Goal: Task Accomplishment & Management: Complete application form

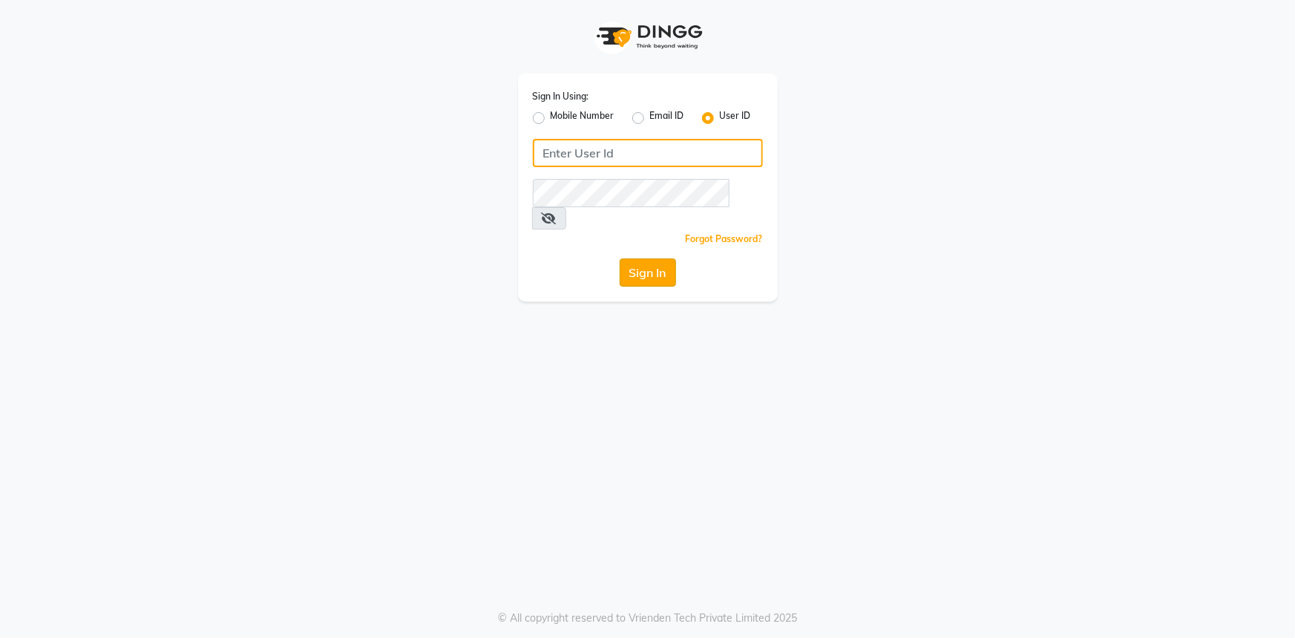
type input "lyorsalon"
click at [631, 258] on button "Sign In" at bounding box center [648, 272] width 56 height 28
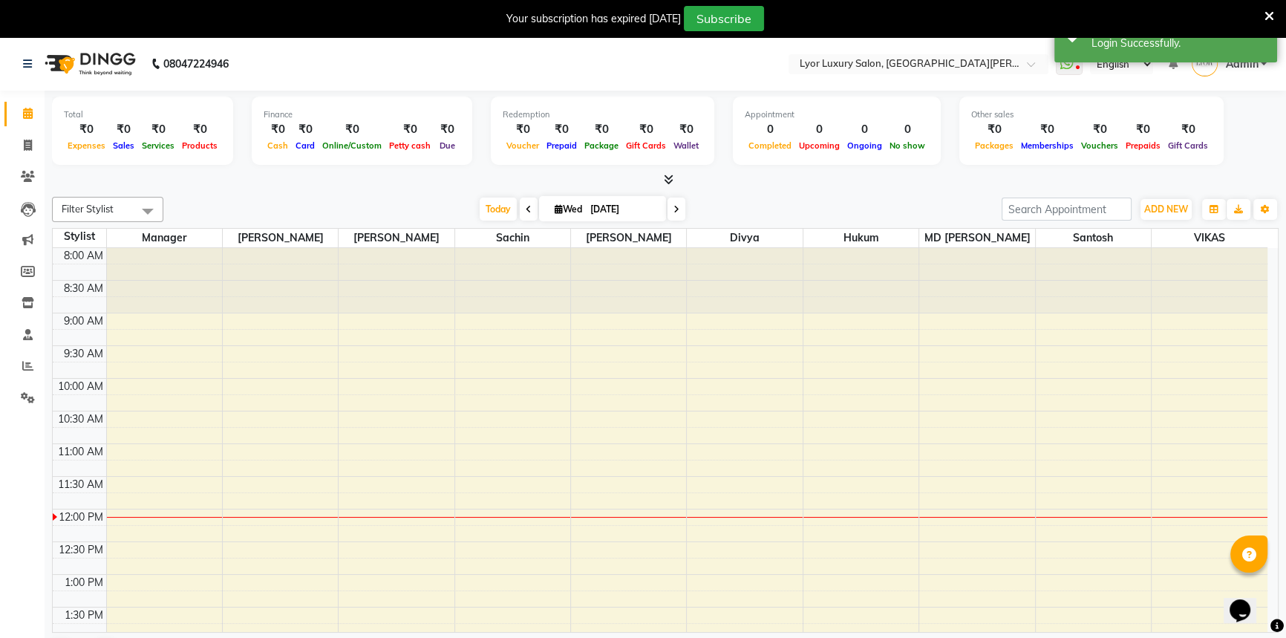
click at [1271, 15] on icon at bounding box center [1269, 16] width 10 height 13
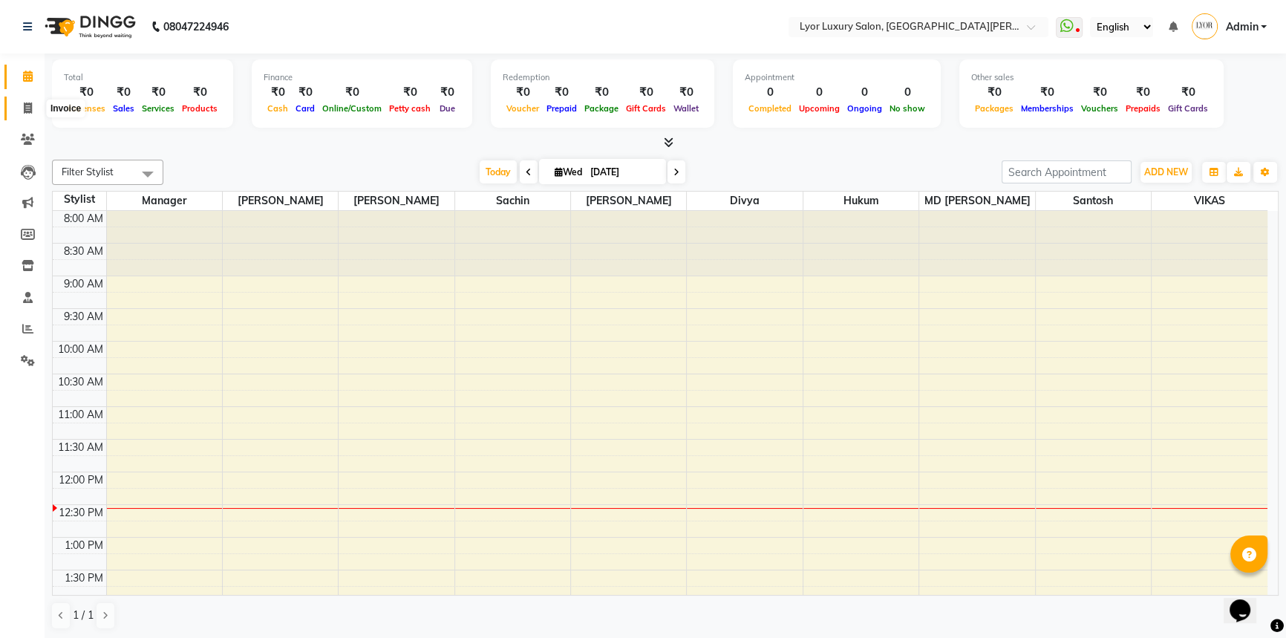
click at [22, 114] on span at bounding box center [28, 108] width 26 height 17
select select "service"
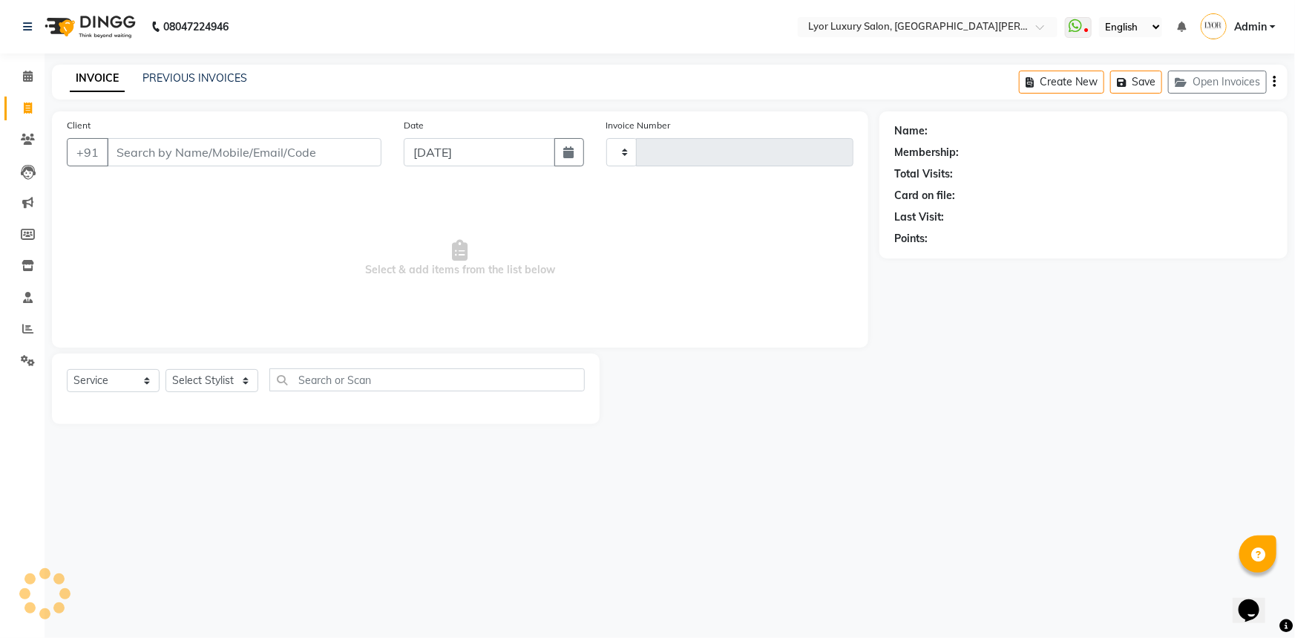
type input "1148"
select select "6597"
select select "P"
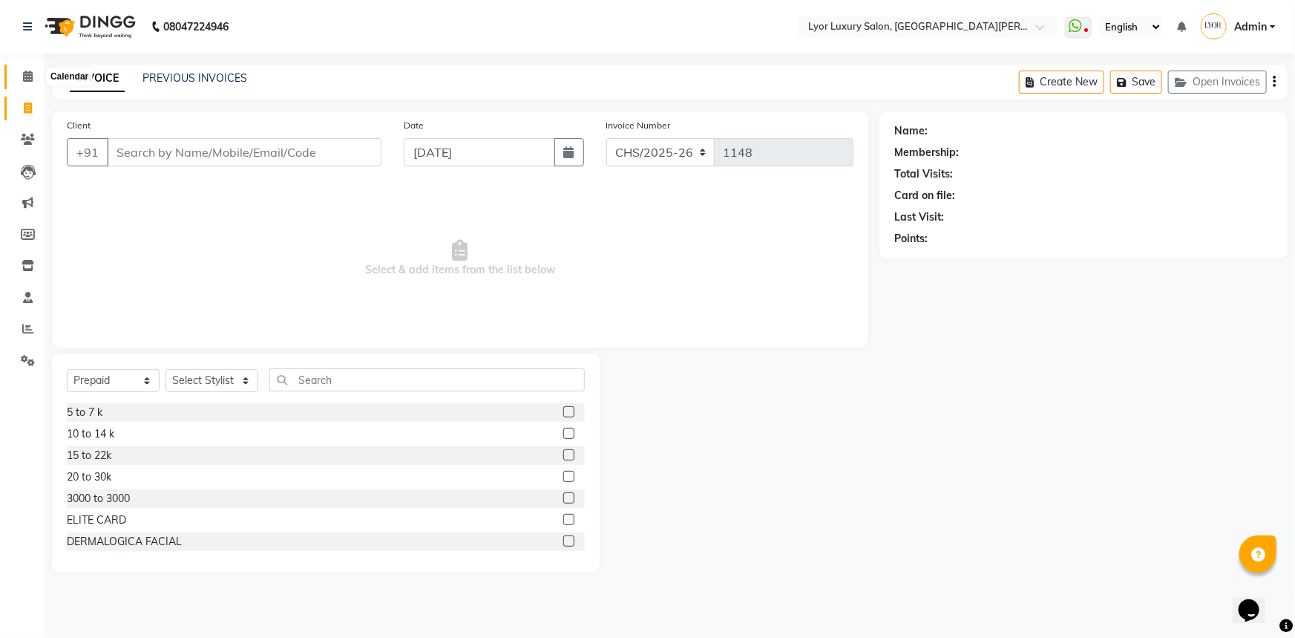
click at [26, 74] on icon at bounding box center [28, 76] width 10 height 11
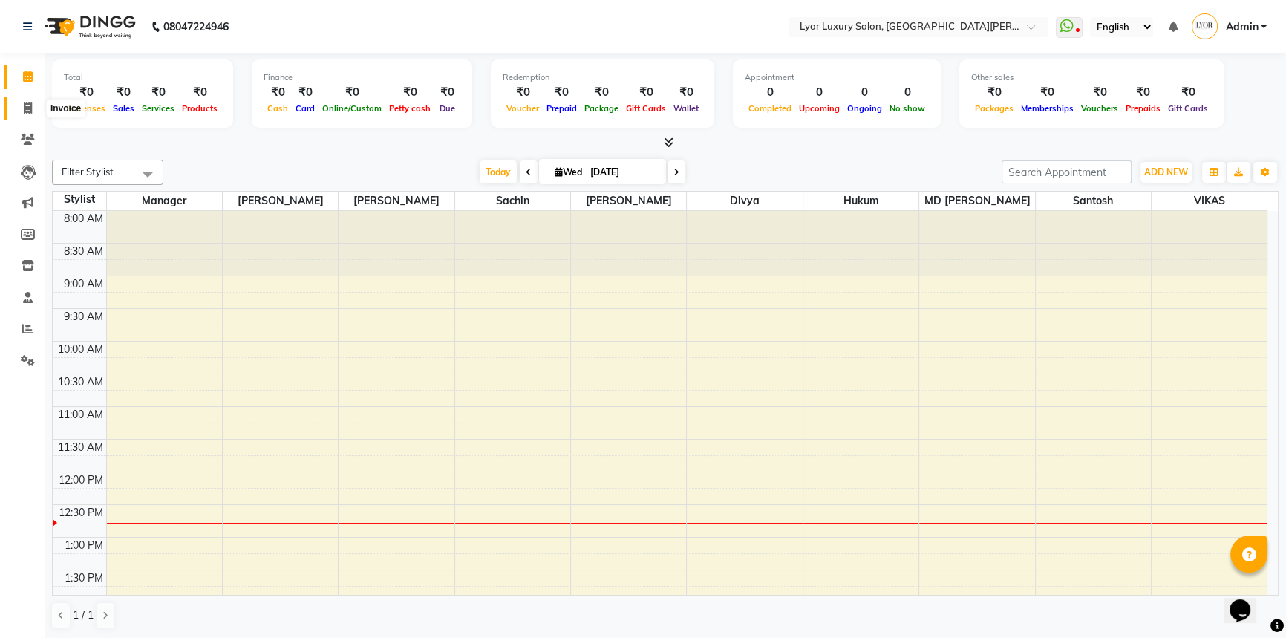
click at [26, 114] on span at bounding box center [28, 108] width 26 height 17
select select "service"
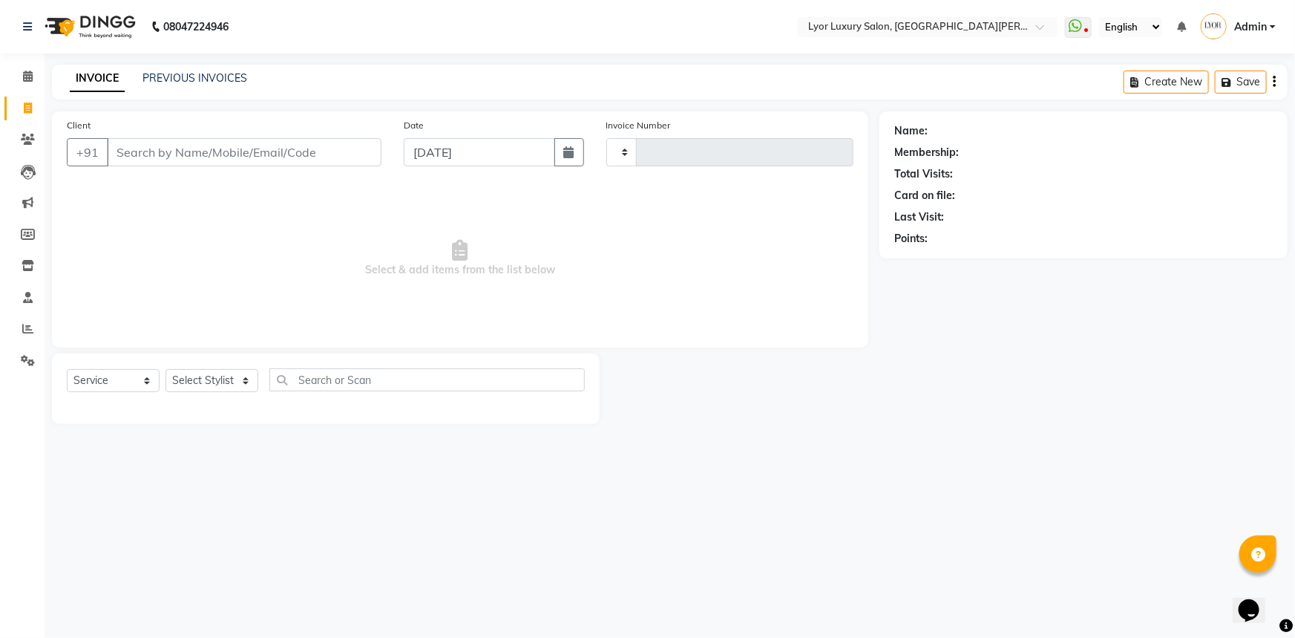
type input "1148"
select select "6597"
click at [194, 74] on link "PREVIOUS INVOICES" at bounding box center [195, 77] width 105 height 13
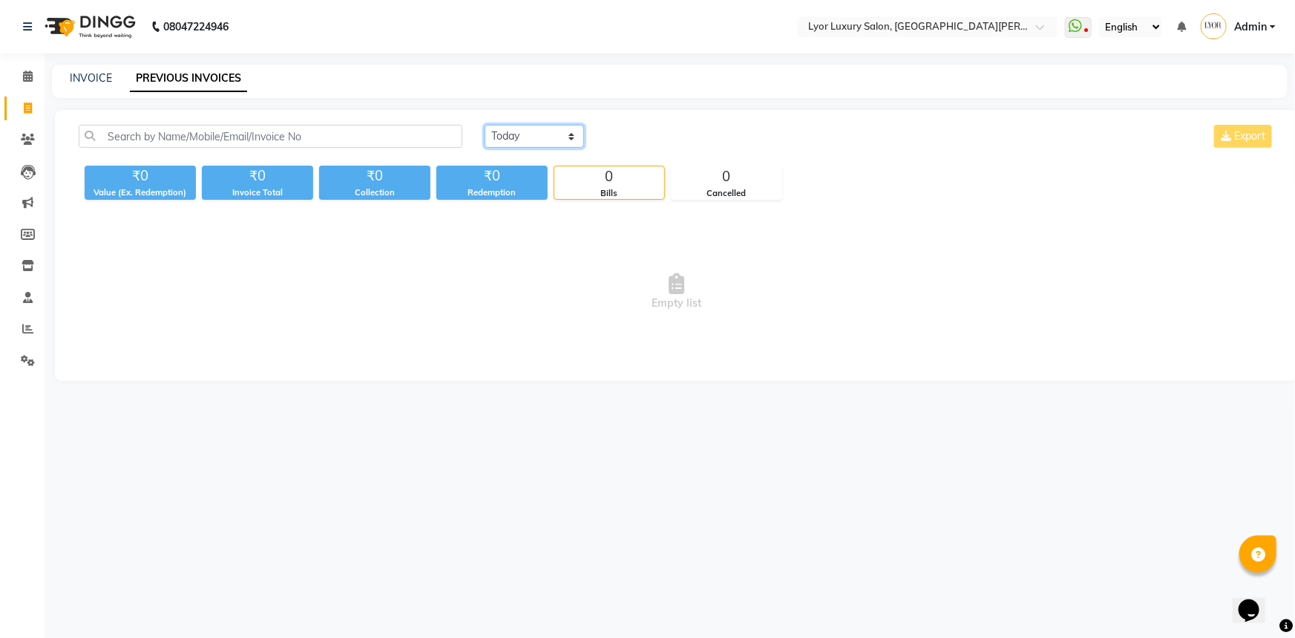
click at [538, 134] on select "[DATE] [DATE] Custom Range" at bounding box center [534, 136] width 99 height 23
select select "range"
click at [485, 125] on select "[DATE] [DATE] Custom Range" at bounding box center [534, 136] width 99 height 23
click at [654, 140] on input "[DATE]" at bounding box center [656, 136] width 104 height 21
select select "9"
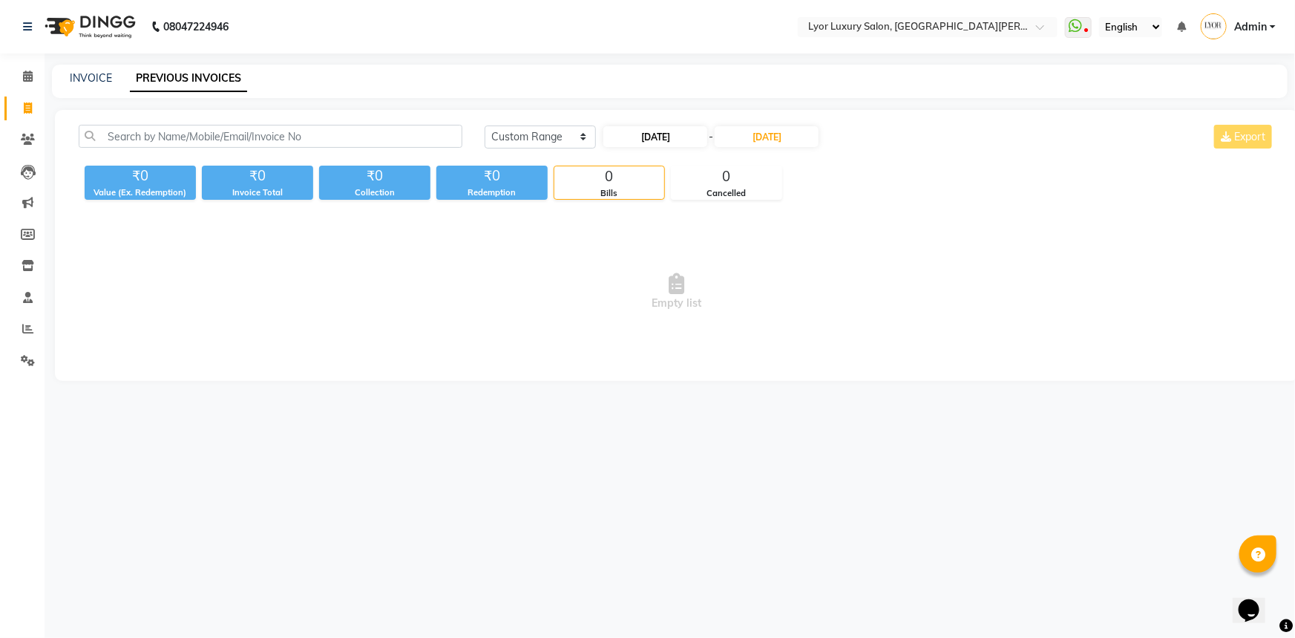
select select "2025"
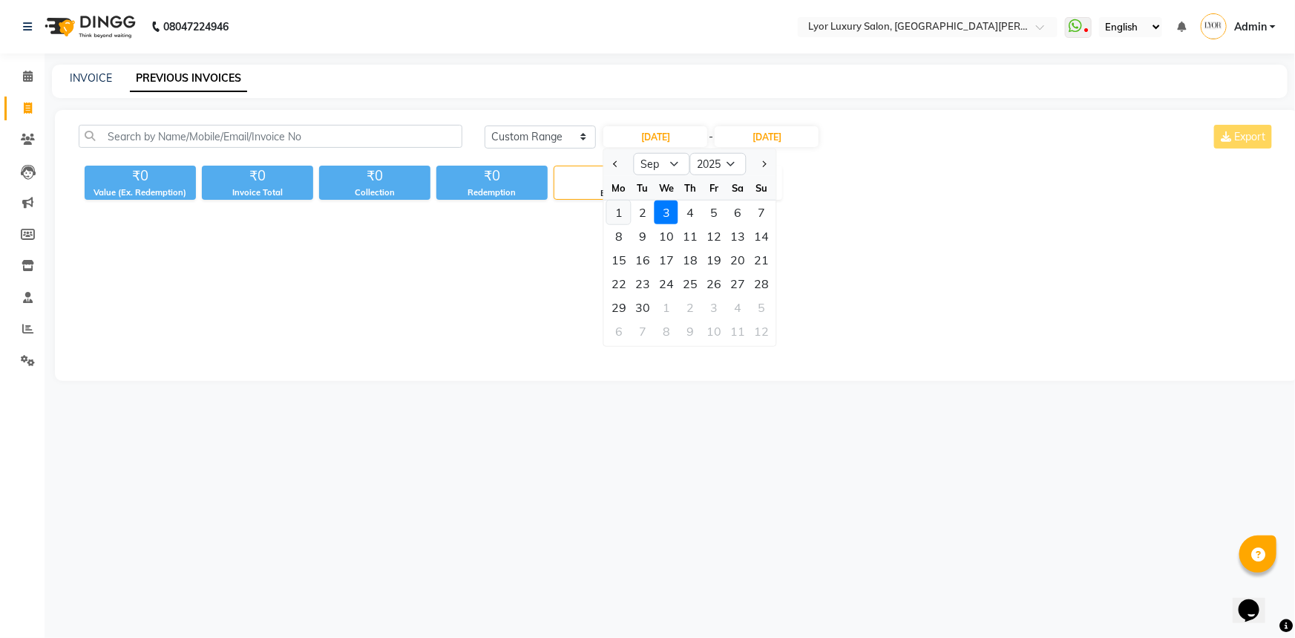
click at [609, 210] on div "1" at bounding box center [619, 212] width 24 height 24
type input "01-09-2025"
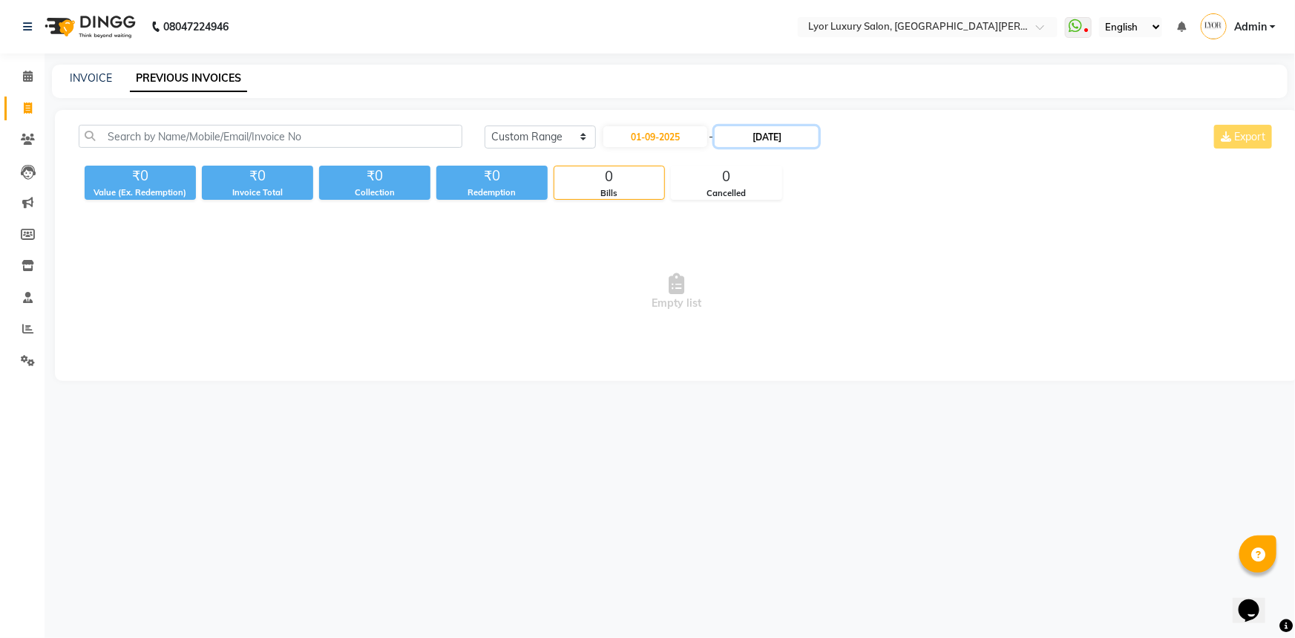
click at [801, 131] on input "[DATE]" at bounding box center [767, 136] width 104 height 21
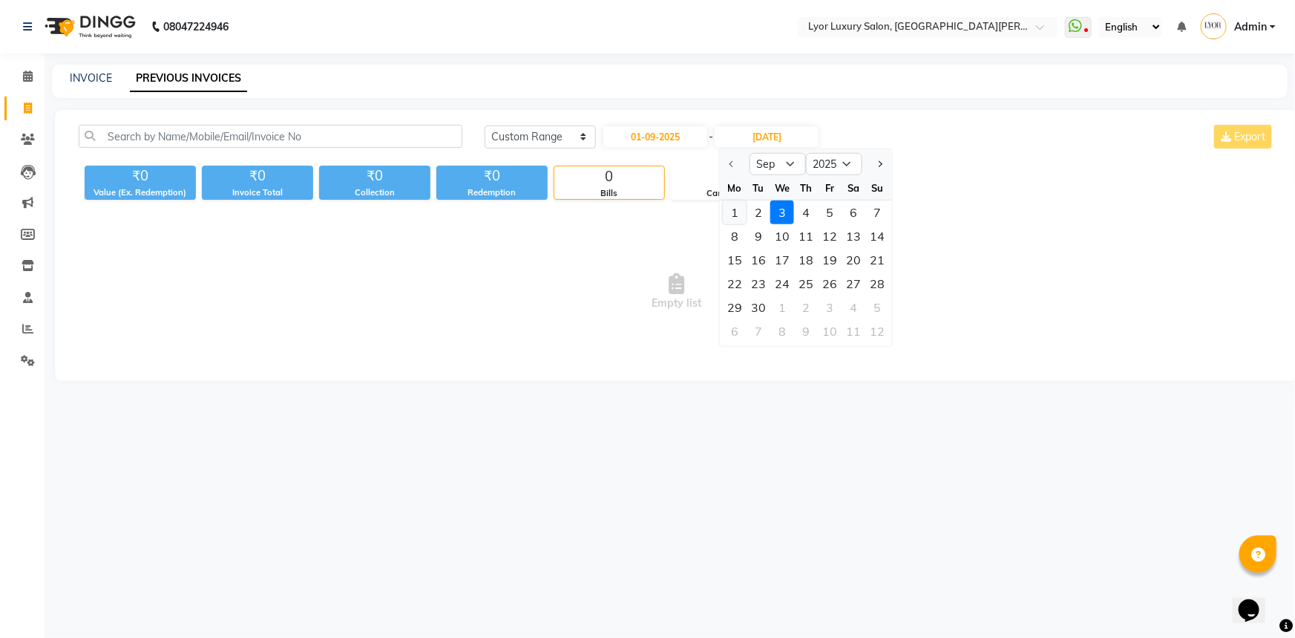
click at [738, 208] on div "1" at bounding box center [735, 212] width 24 height 24
type input "01-09-2025"
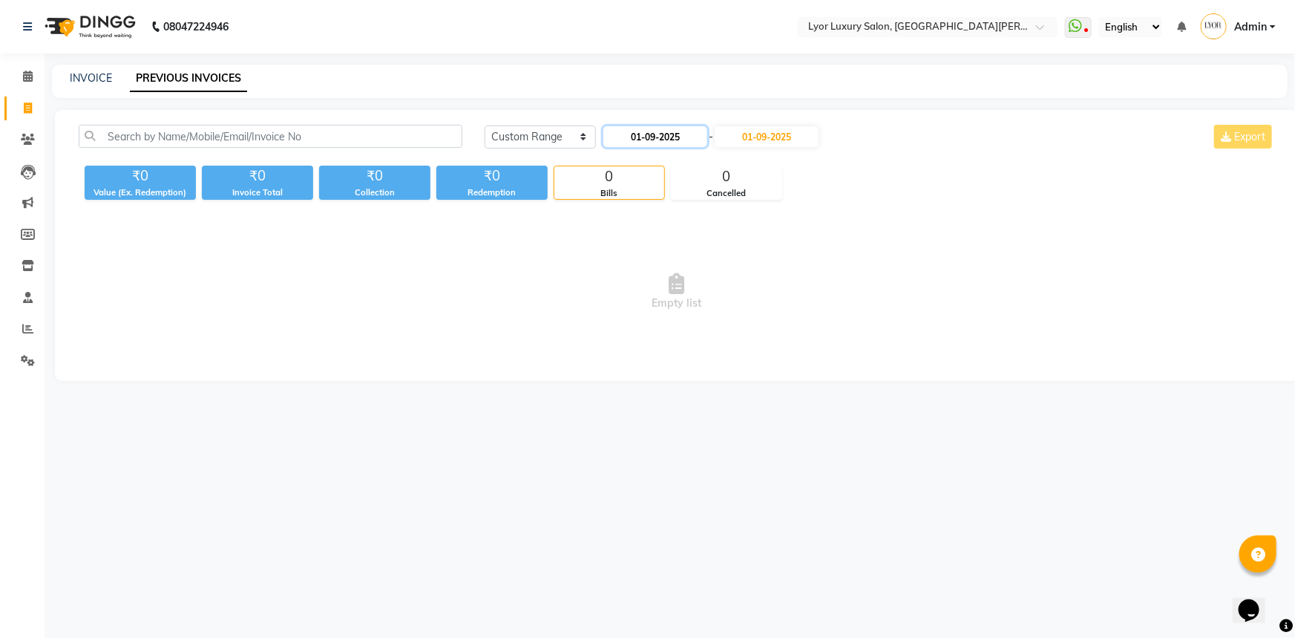
click at [676, 128] on input "01-09-2025" at bounding box center [656, 136] width 104 height 21
select select "9"
select select "2025"
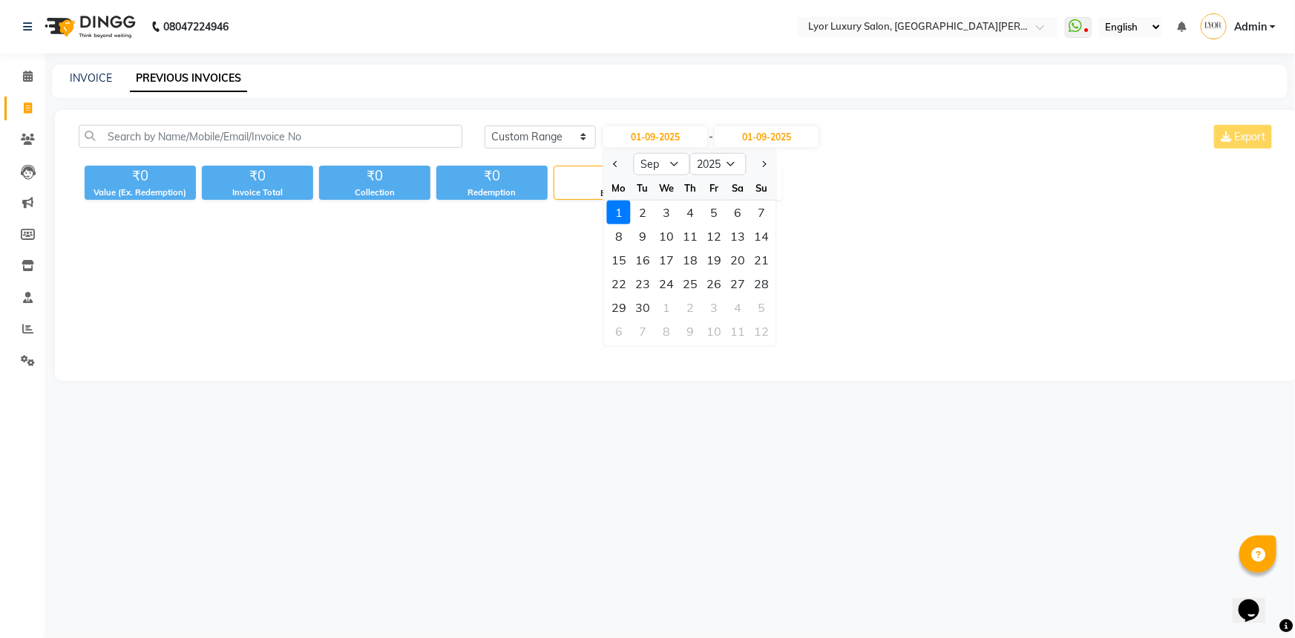
click at [981, 229] on span "Empty list" at bounding box center [677, 291] width 1197 height 148
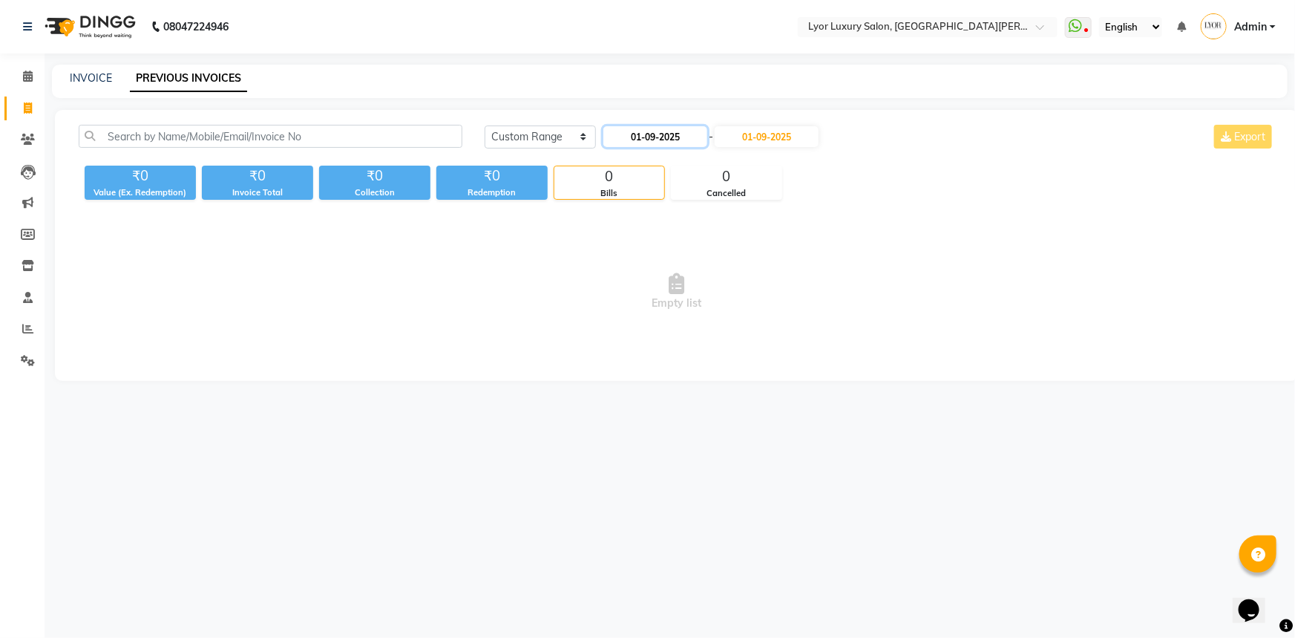
click at [675, 137] on input "01-09-2025" at bounding box center [656, 136] width 104 height 21
select select "9"
select select "2025"
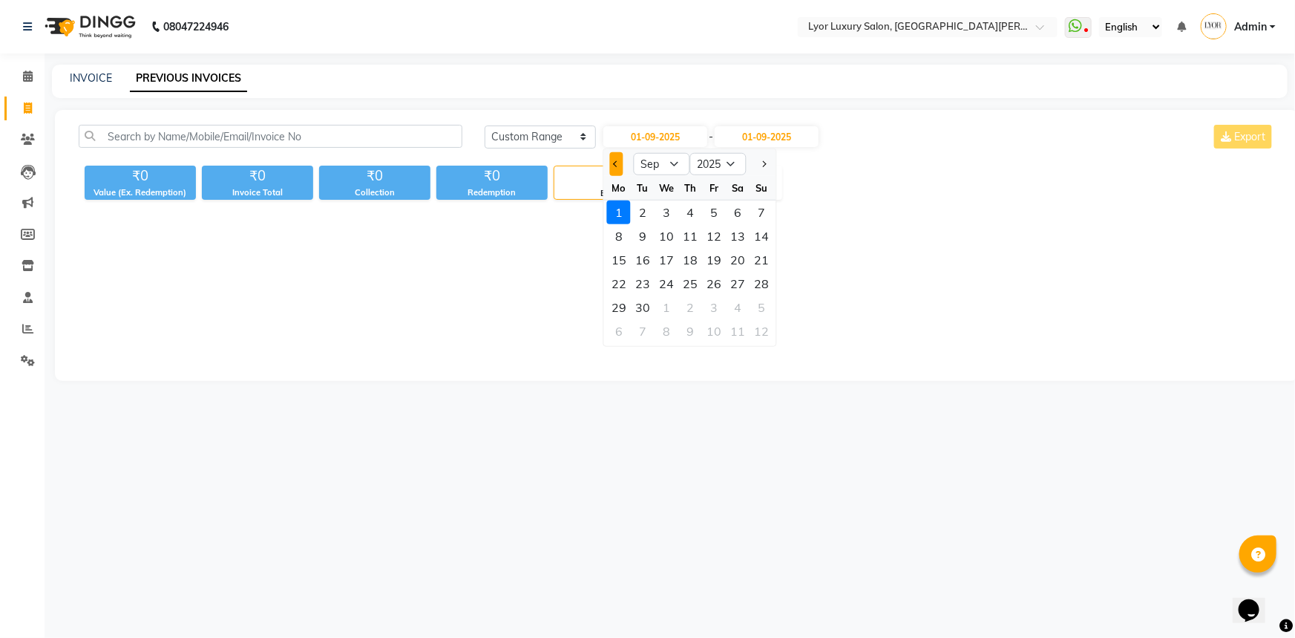
click at [620, 163] on span "Previous month" at bounding box center [617, 164] width 6 height 6
select select "8"
click at [765, 313] on div "31" at bounding box center [762, 307] width 24 height 24
type input "31-08-2025"
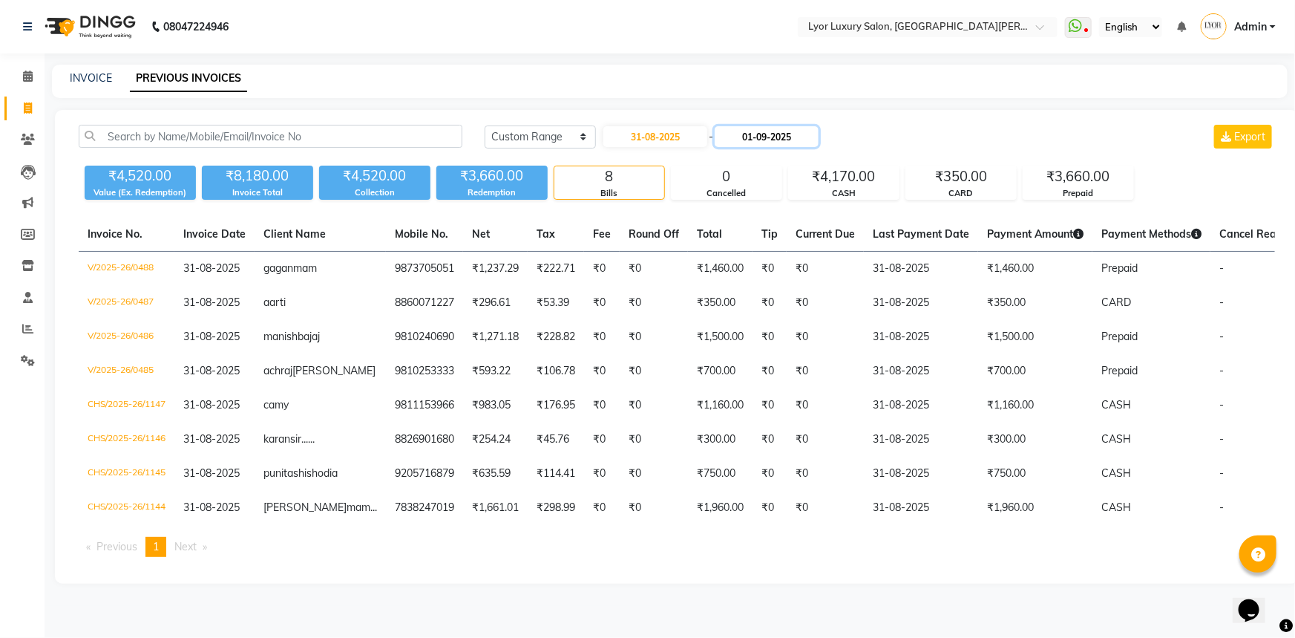
click at [790, 132] on input "01-09-2025" at bounding box center [767, 136] width 104 height 21
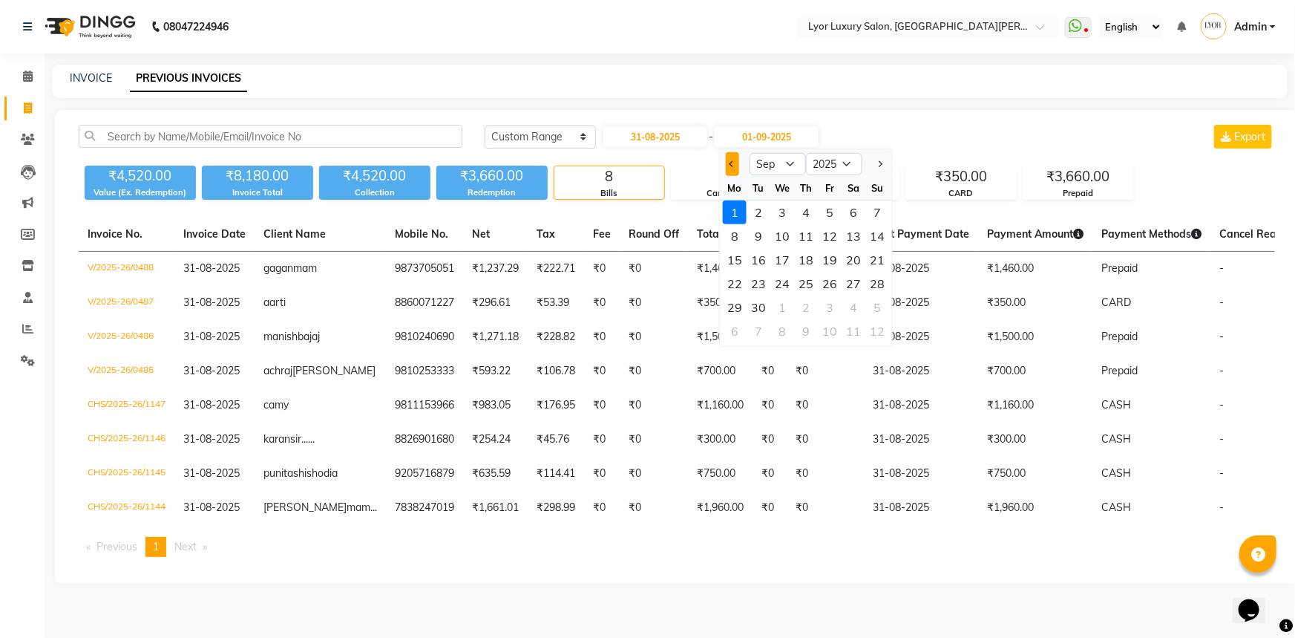
click at [731, 163] on span "Previous month" at bounding box center [733, 164] width 6 height 6
select select "8"
click at [875, 309] on div "31" at bounding box center [878, 307] width 24 height 24
type input "31-08-2025"
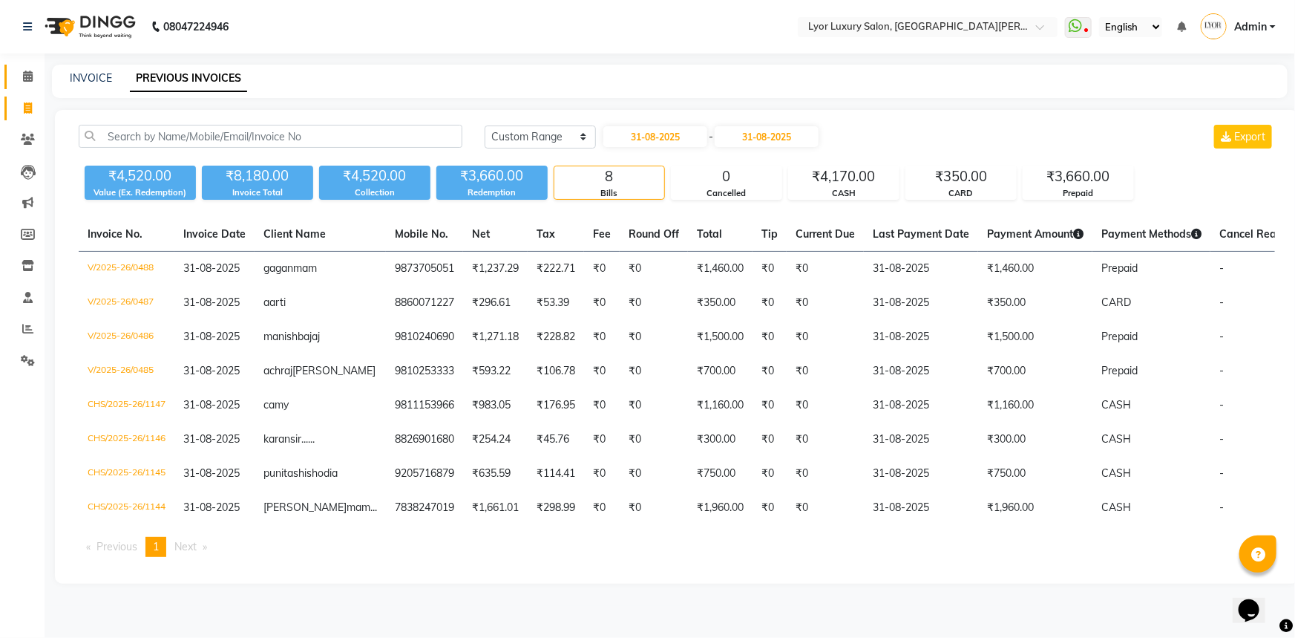
click at [25, 67] on link "Calendar" at bounding box center [22, 77] width 36 height 24
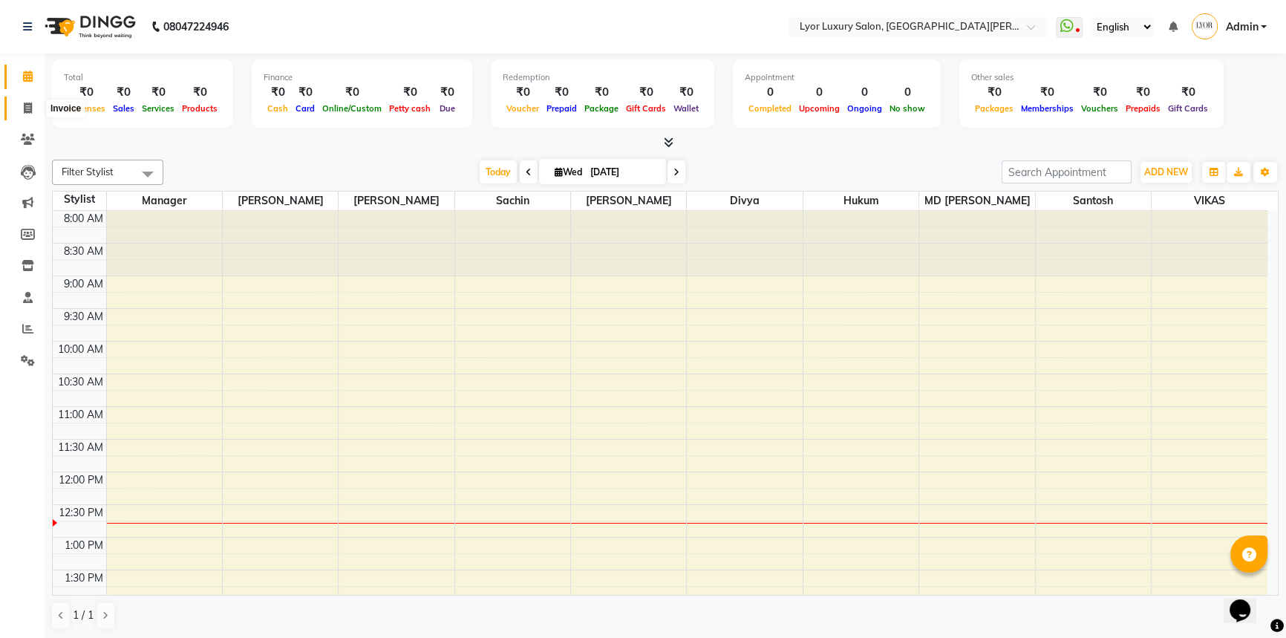
click at [30, 107] on icon at bounding box center [28, 107] width 8 height 11
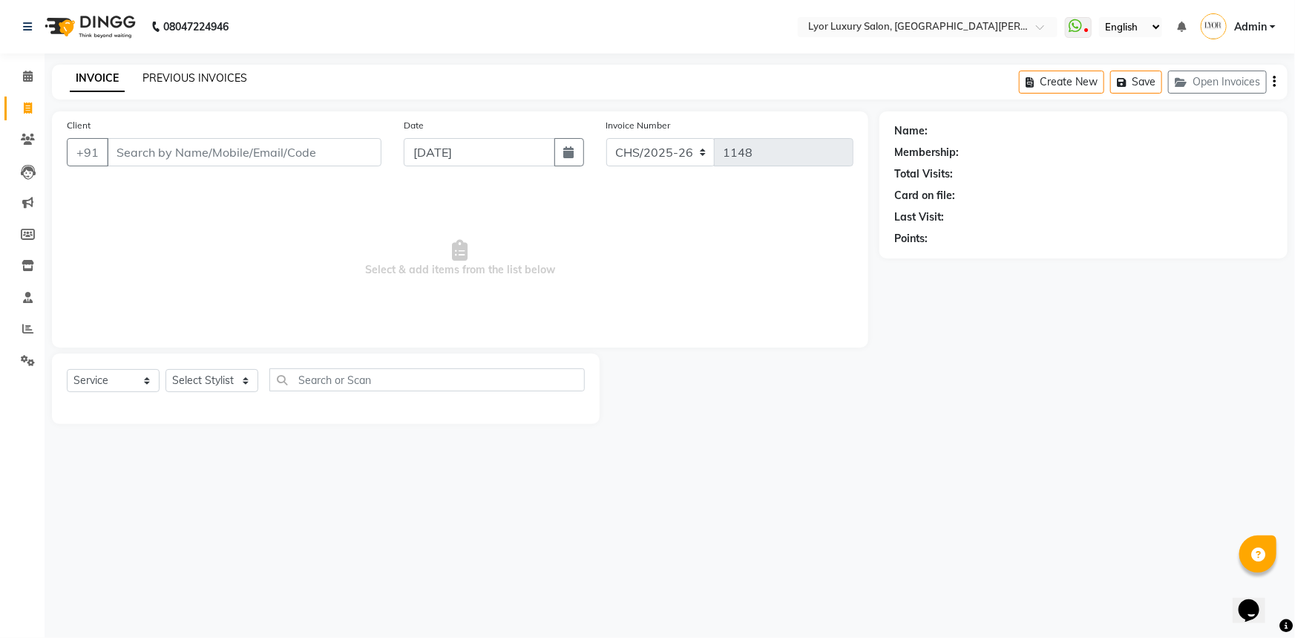
select select "P"
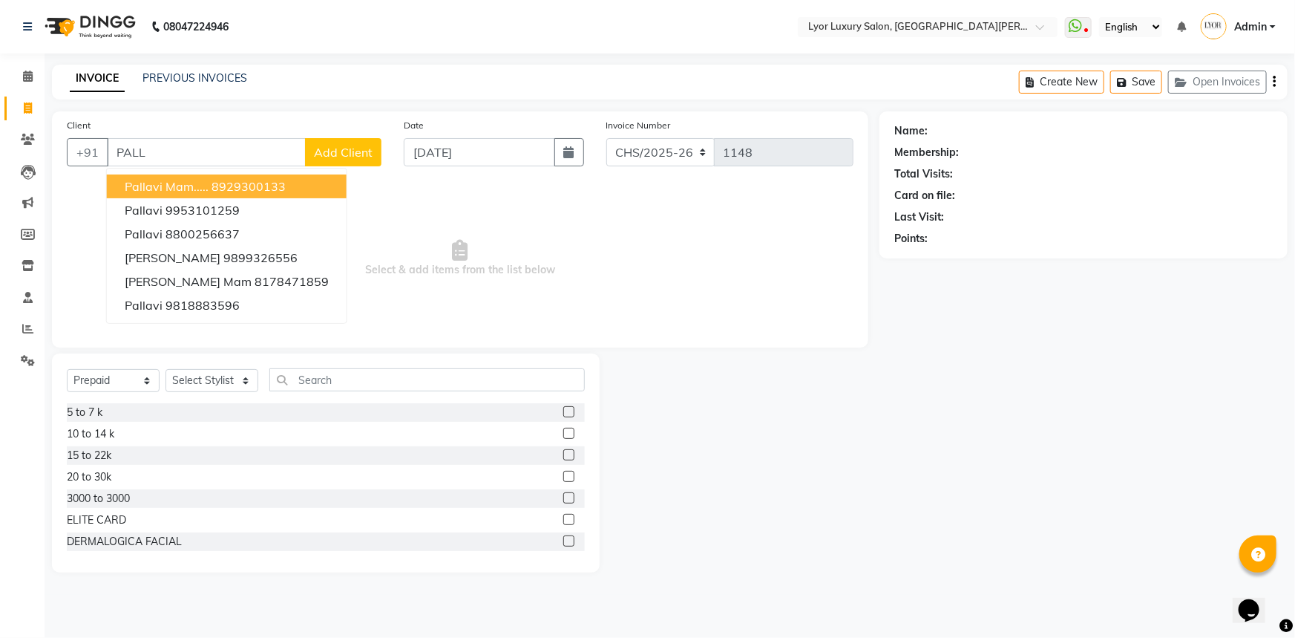
click at [226, 188] on ngb-highlight "8929300133" at bounding box center [249, 186] width 74 height 15
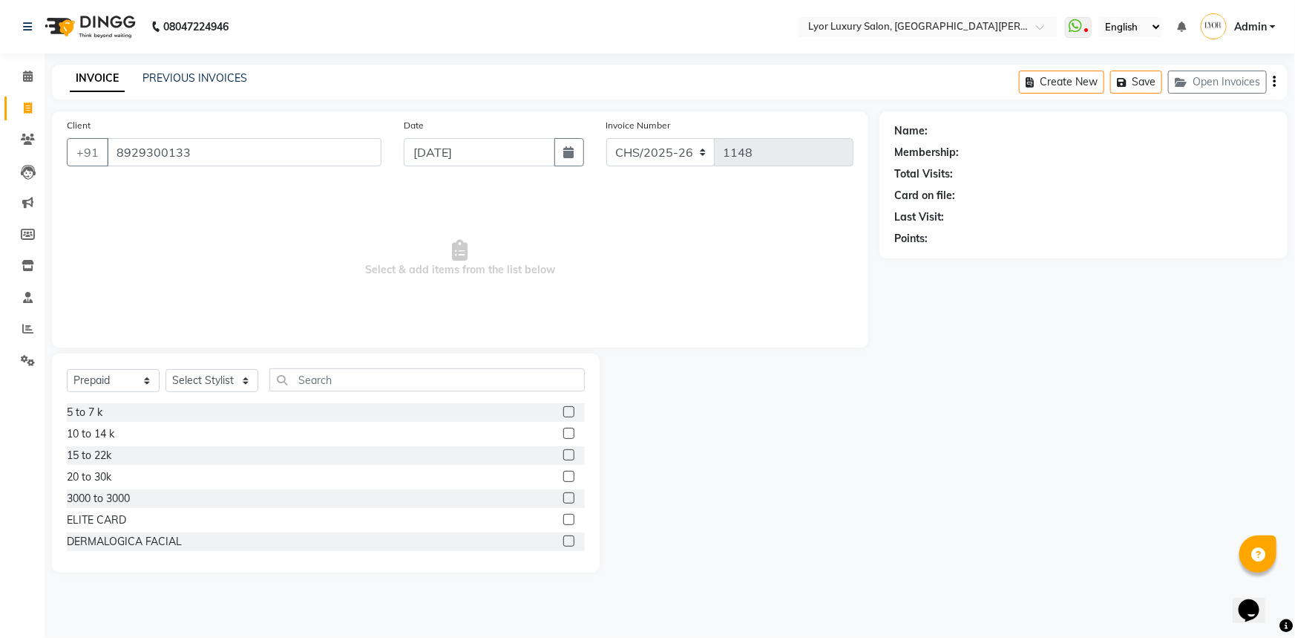
type input "8929300133"
click at [123, 387] on select "Select Service Product Membership Package Voucher Prepaid Gift Card" at bounding box center [113, 380] width 93 height 23
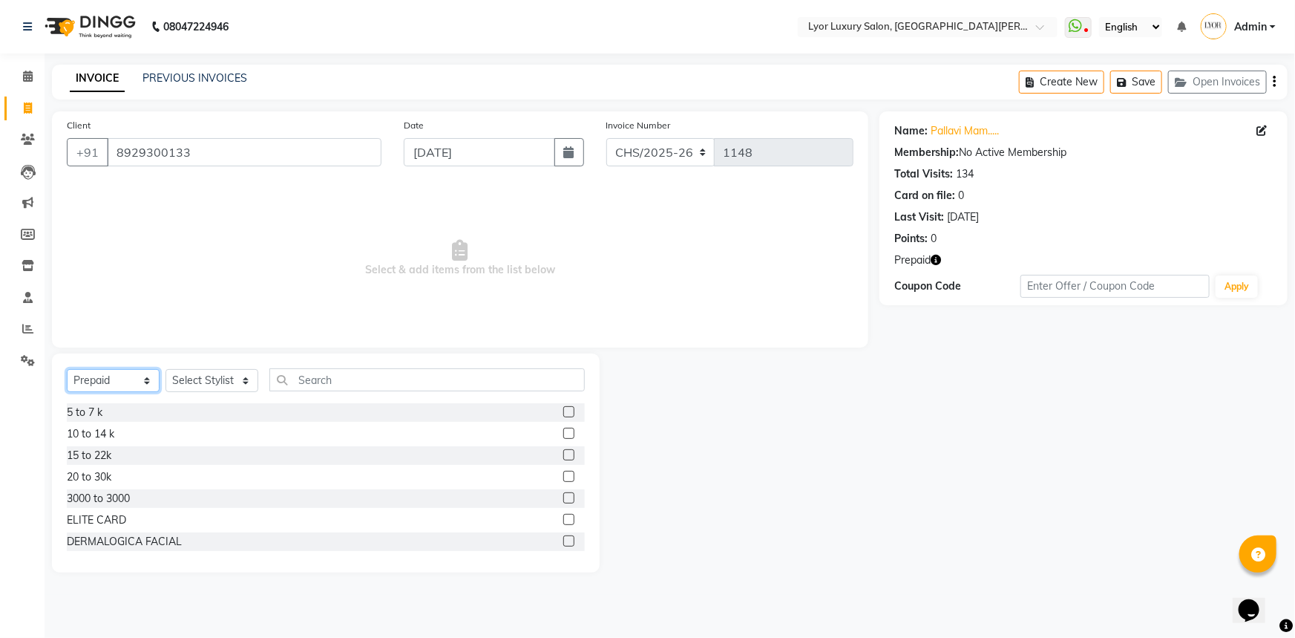
select select "service"
click at [67, 369] on select "Select Service Product Membership Package Voucher Prepaid Gift Card" at bounding box center [113, 380] width 93 height 23
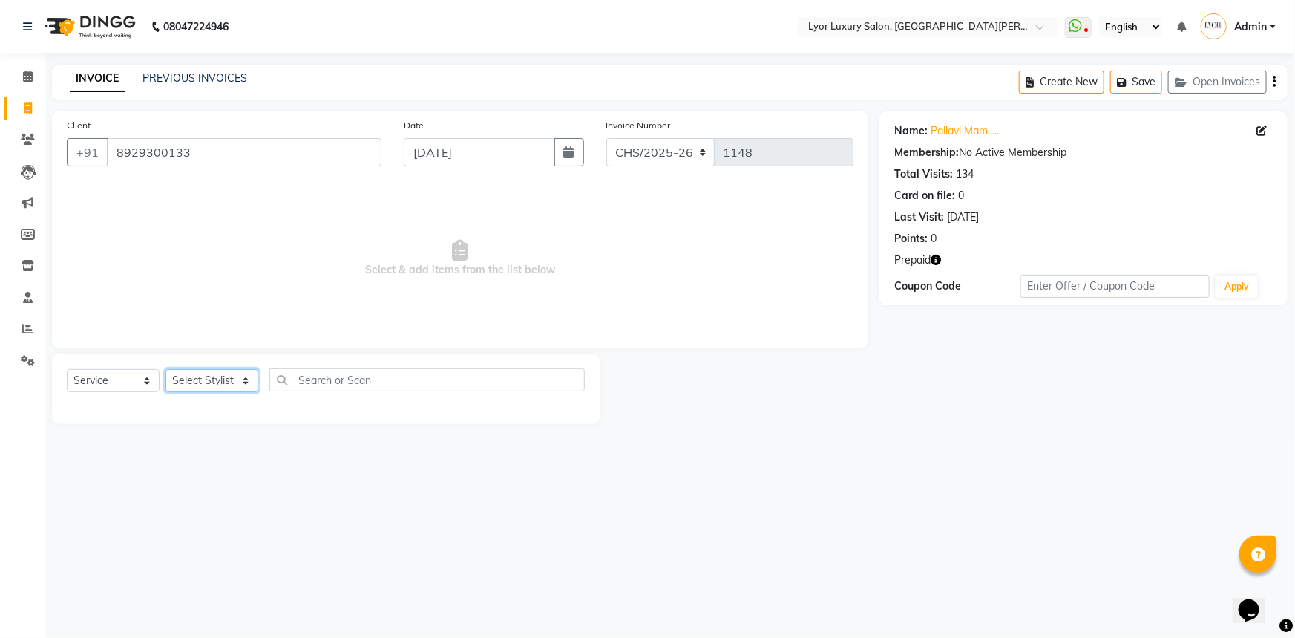
click at [232, 378] on select "Select Stylist divya [PERSON_NAME] hukum Manager MD [PERSON_NAME] [PERSON_NAME]…" at bounding box center [212, 380] width 93 height 23
select select "30464"
click at [166, 369] on select "Select Stylist divya [PERSON_NAME] hukum Manager MD [PERSON_NAME] [PERSON_NAME]…" at bounding box center [212, 380] width 93 height 23
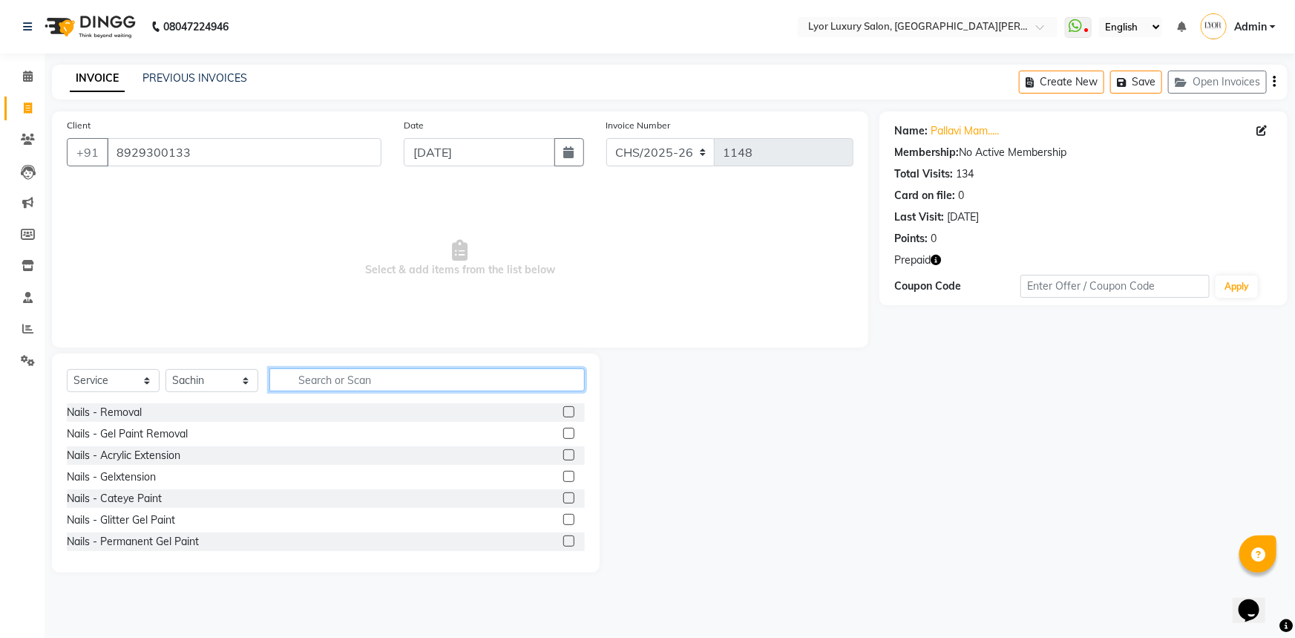
click at [411, 374] on input "text" at bounding box center [426, 379] width 315 height 23
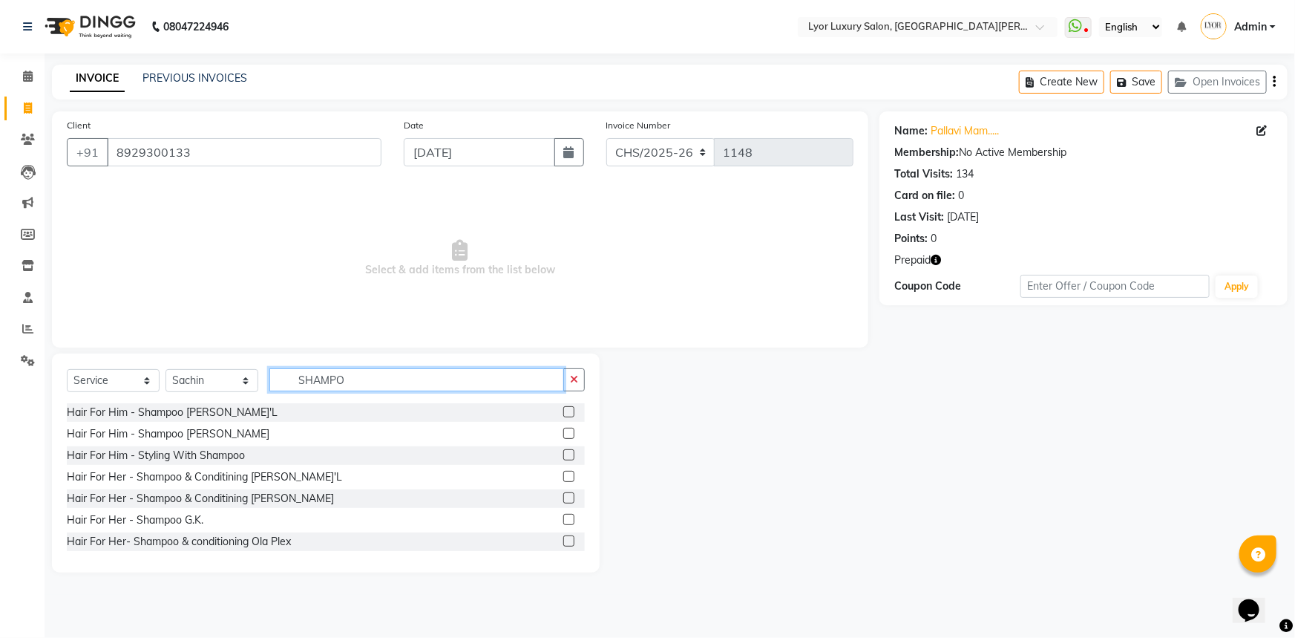
type input "SHAMPO"
click at [563, 480] on label at bounding box center [568, 476] width 11 height 11
click at [563, 480] on input "checkbox" at bounding box center [568, 477] width 10 height 10
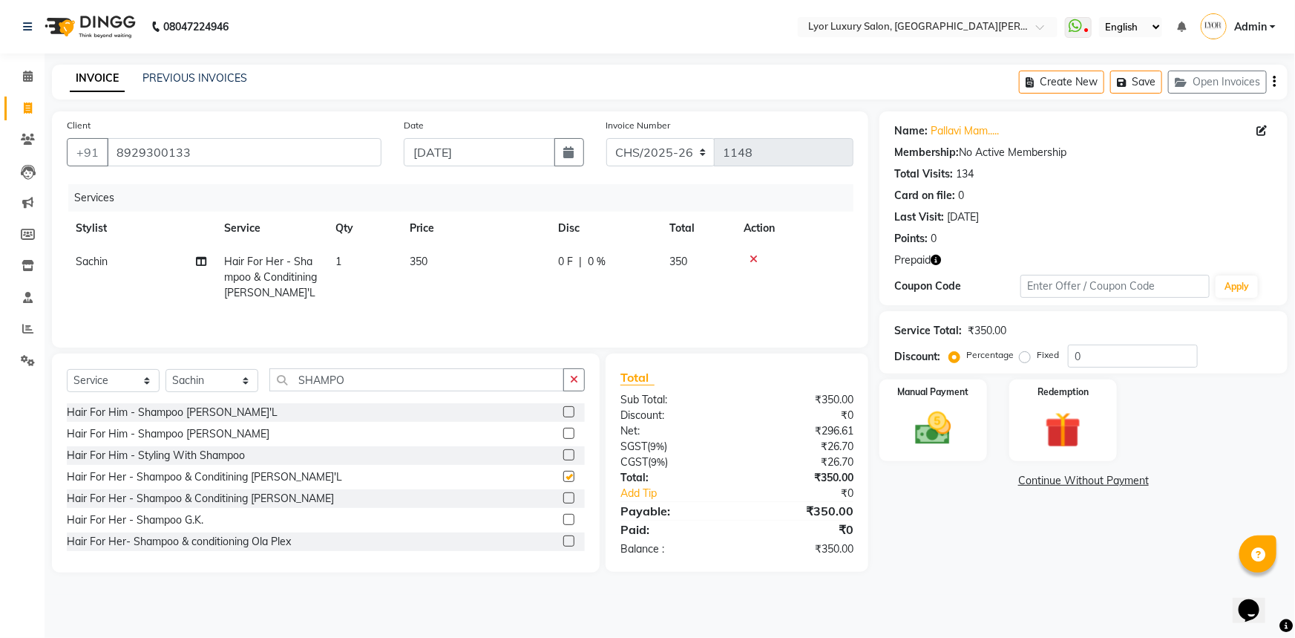
checkbox input "false"
click at [460, 260] on td "350" at bounding box center [475, 277] width 148 height 65
select select "30464"
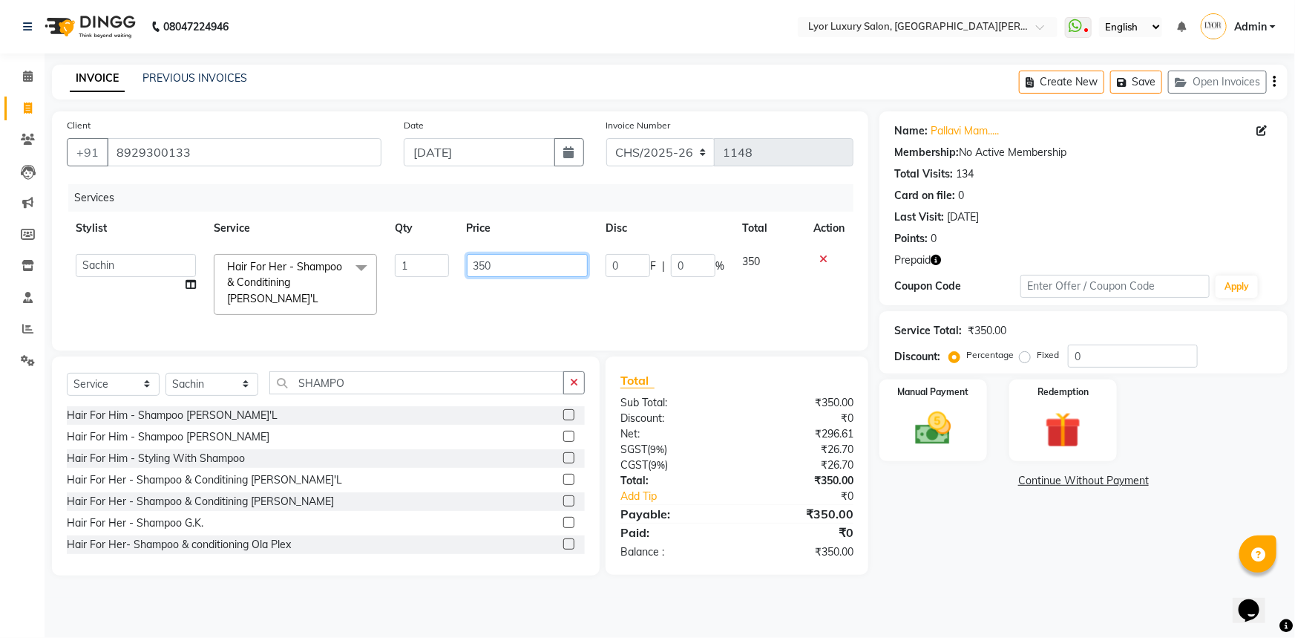
click at [511, 264] on input "350" at bounding box center [528, 265] width 122 height 23
type input "300"
click at [997, 577] on main "INVOICE PREVIOUS INVOICES Create New Save Open Invoices Client [PHONE_NUMBER] D…" at bounding box center [670, 331] width 1251 height 533
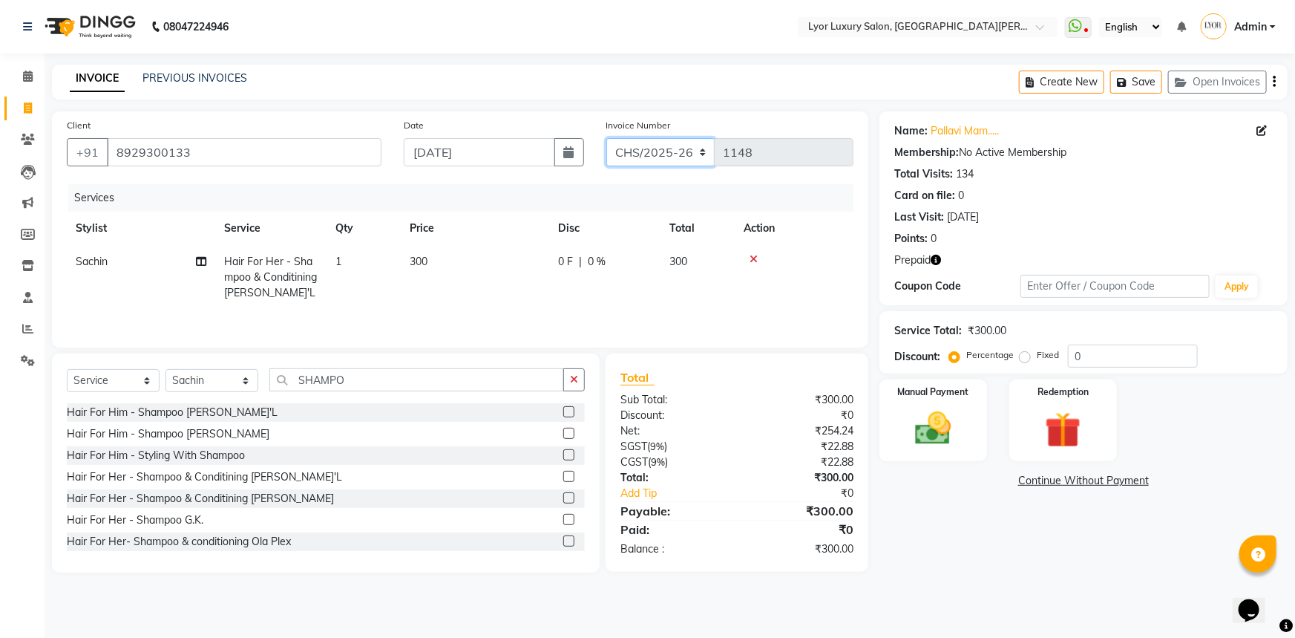
click at [638, 148] on select "CHS/2025-26 V/2025 V/2025-26" at bounding box center [660, 152] width 109 height 28
select select "4886"
click at [606, 138] on select "CHS/2025-26 V/2025 V/2025-26" at bounding box center [660, 152] width 109 height 28
type input "0489"
click at [560, 156] on button "button" at bounding box center [570, 152] width 30 height 28
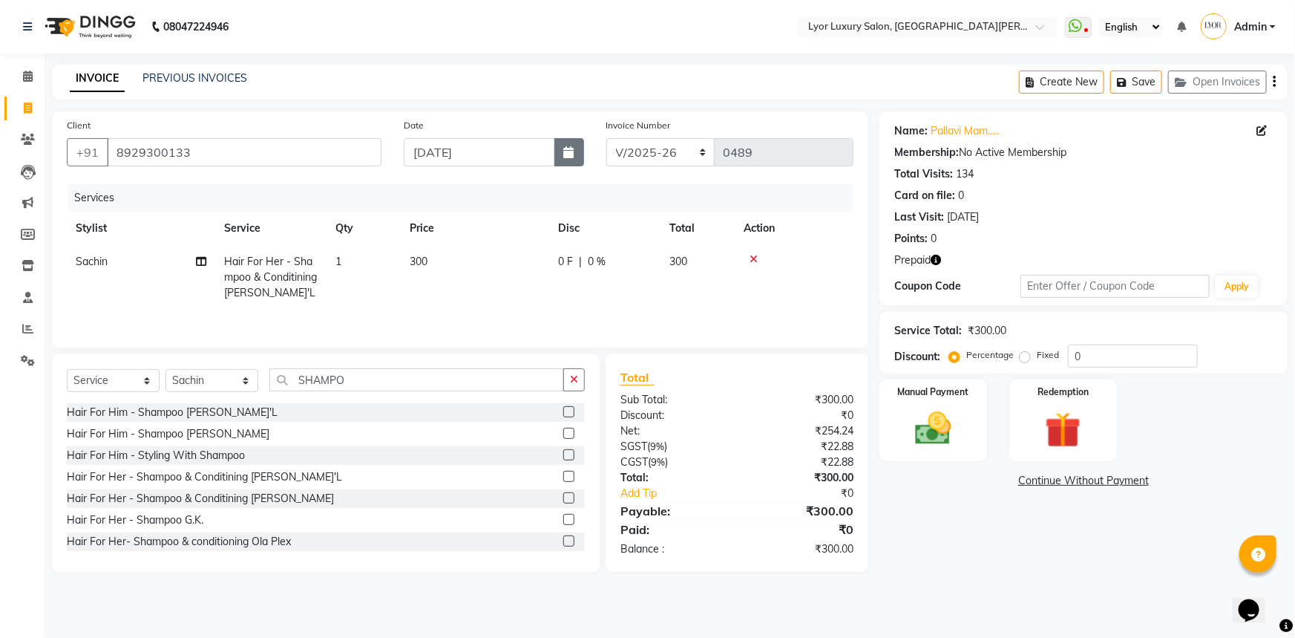
select select "9"
select select "2025"
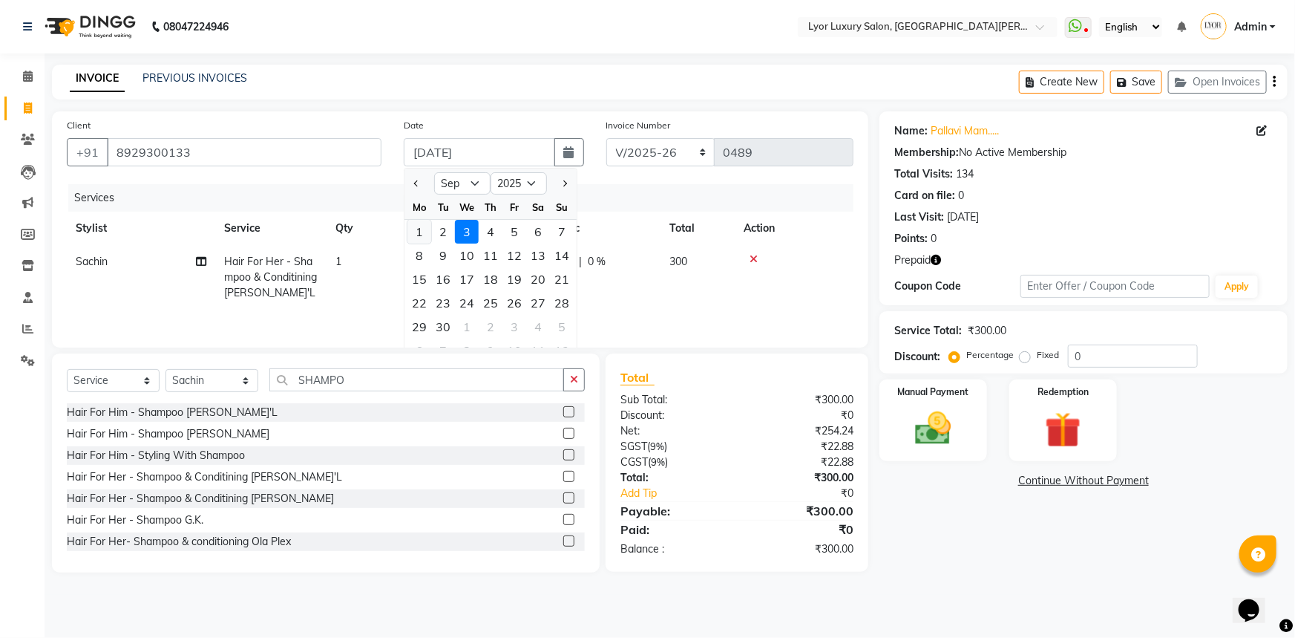
click at [428, 230] on div "1" at bounding box center [420, 232] width 24 height 24
type input "01-09-2025"
type input "1148"
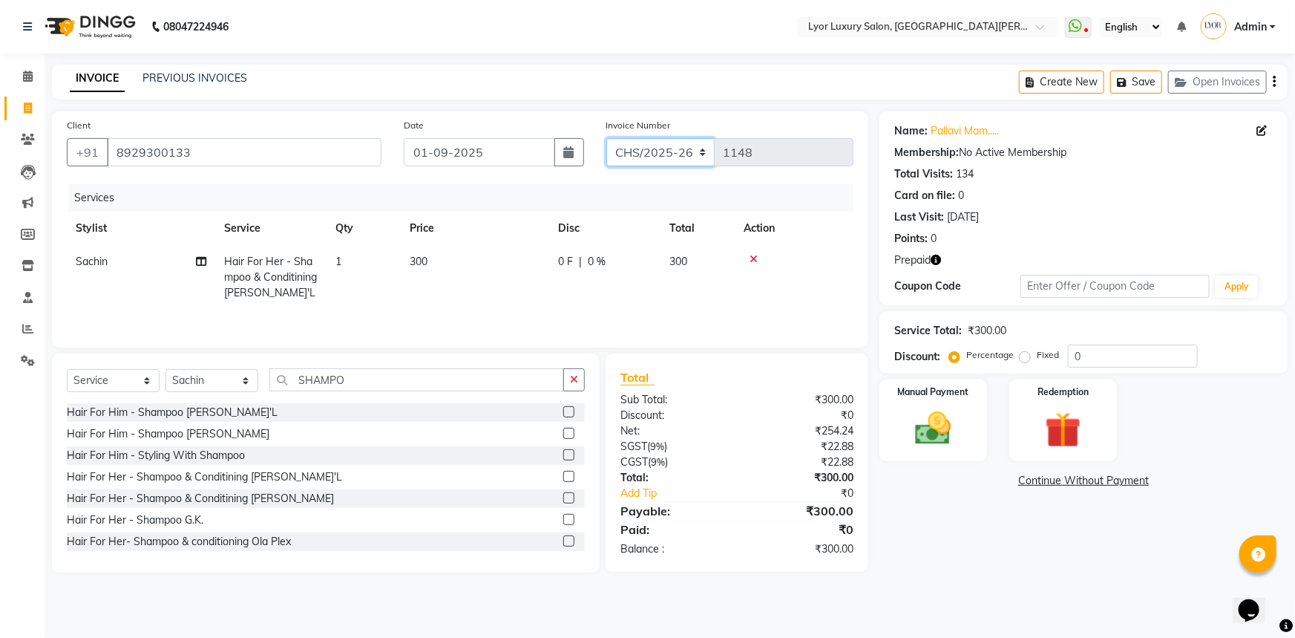
click at [671, 155] on select "CHS/2025-26 V/2025 V/2025-26" at bounding box center [660, 152] width 109 height 28
select select "4886"
click at [606, 138] on select "CHS/2025-26 V/2025 V/2025-26" at bounding box center [660, 152] width 109 height 28
type input "0489"
click at [1056, 433] on img at bounding box center [1063, 430] width 61 height 47
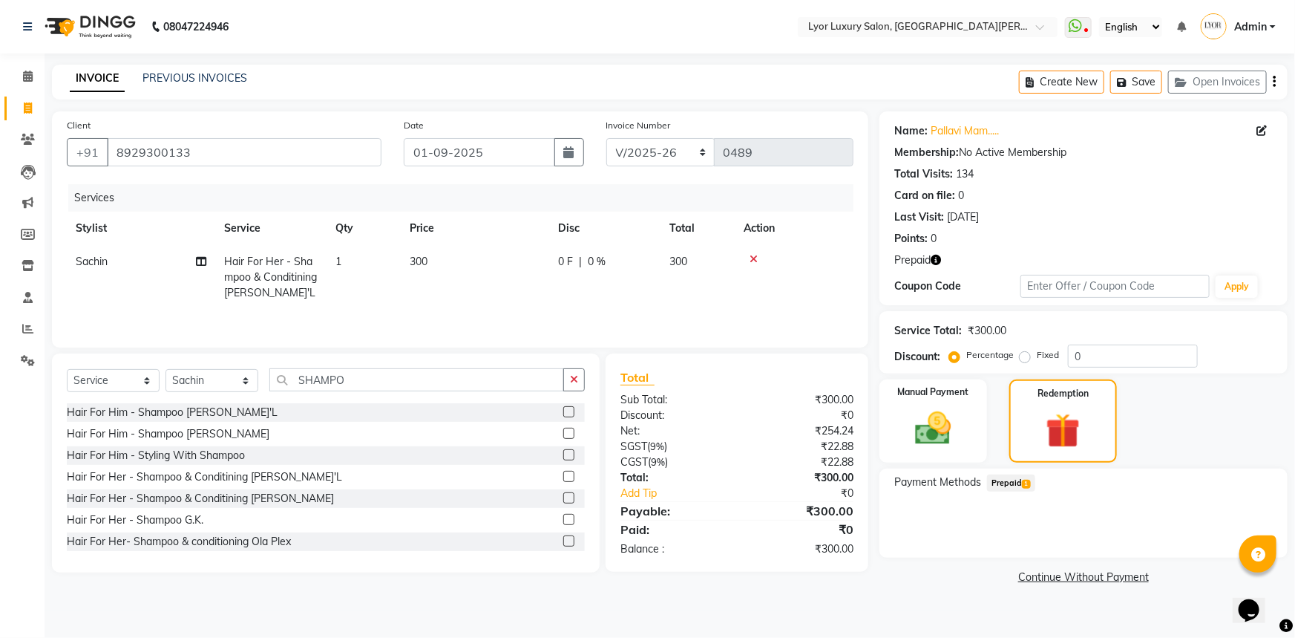
click at [1024, 485] on span "1" at bounding box center [1026, 484] width 8 height 9
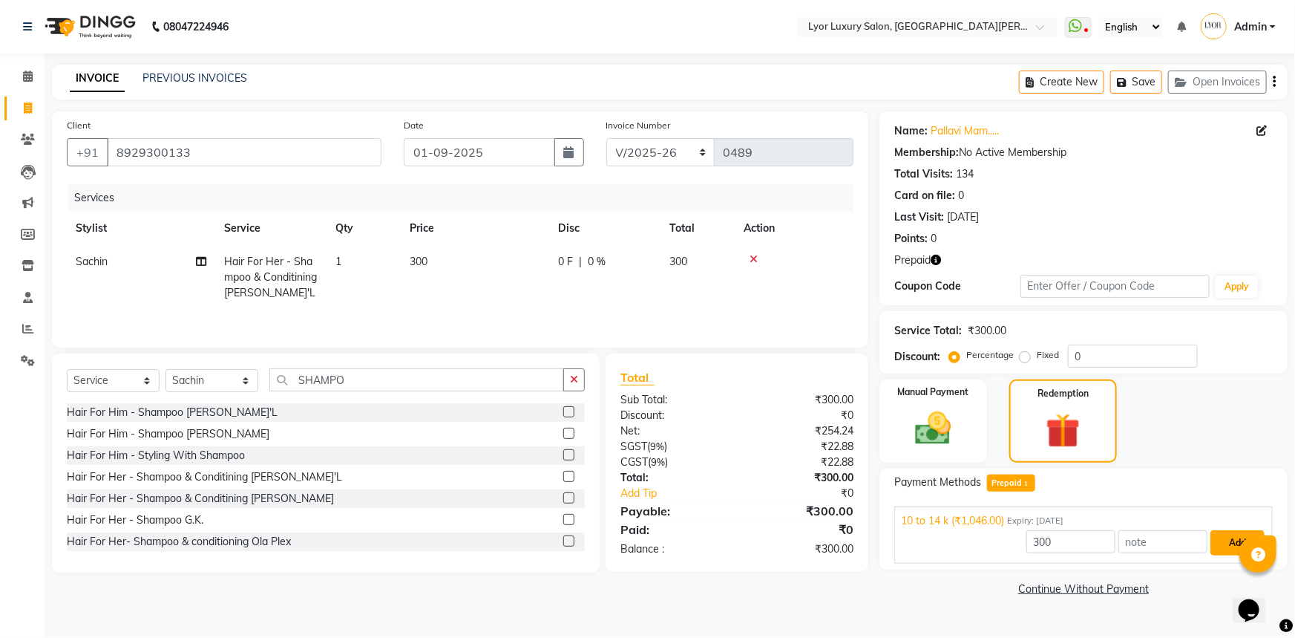
click at [1234, 544] on button "Add" at bounding box center [1238, 542] width 54 height 25
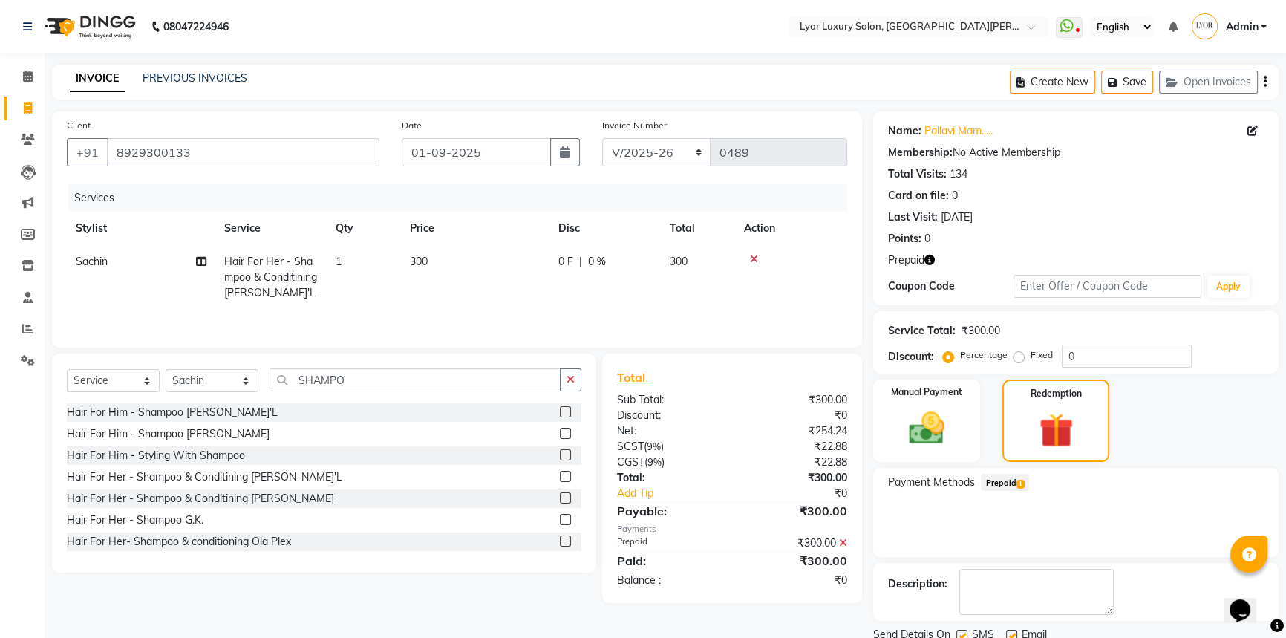
scroll to position [55, 0]
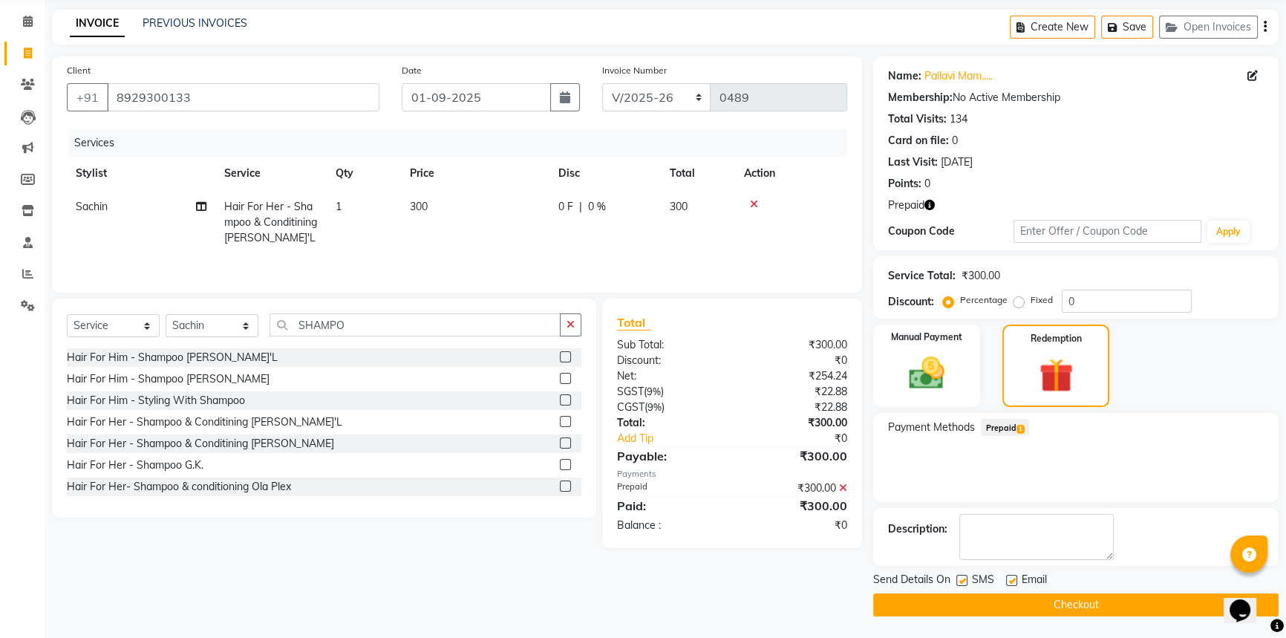
click at [1140, 594] on button "Checkout" at bounding box center [1075, 604] width 405 height 23
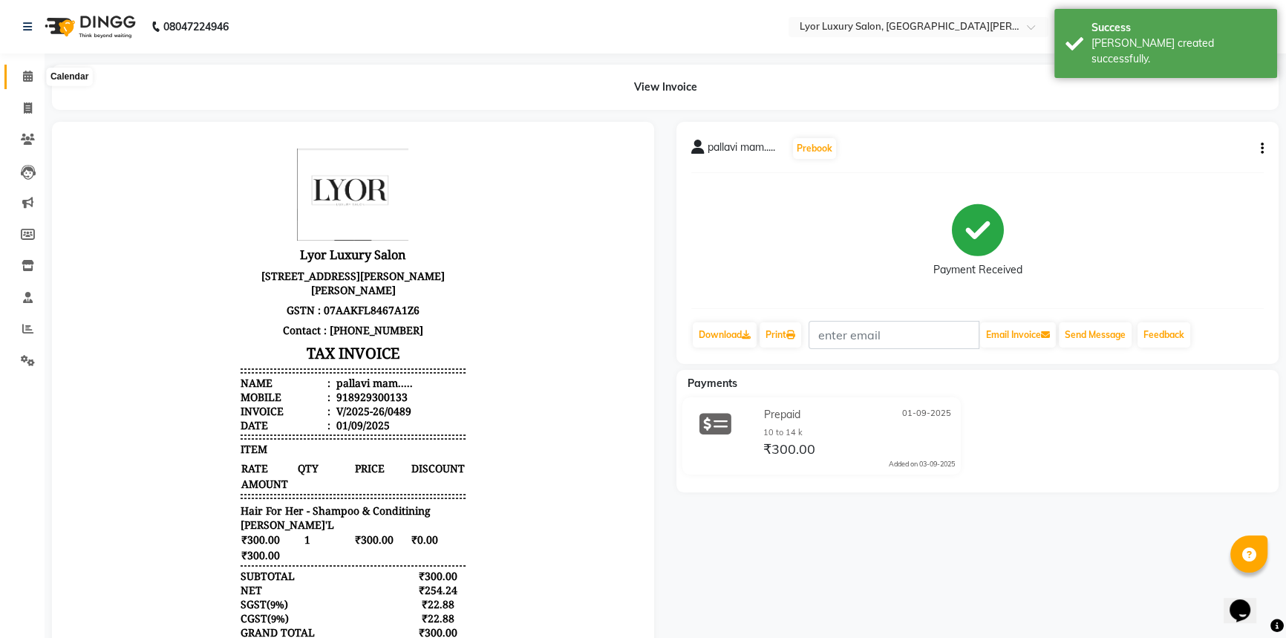
click at [30, 81] on icon at bounding box center [28, 76] width 10 height 11
